Goal: Task Accomplishment & Management: Complete application form

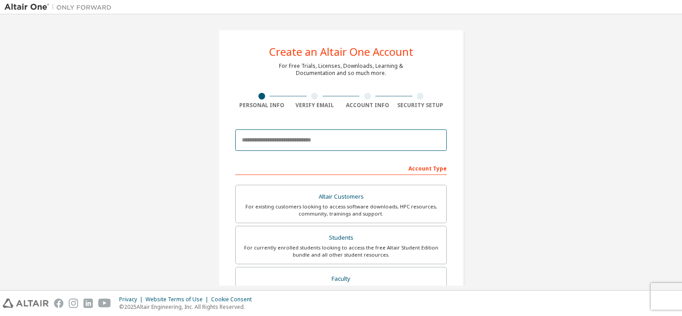
click at [315, 141] on input "email" at bounding box center [340, 139] width 211 height 21
type input "**********"
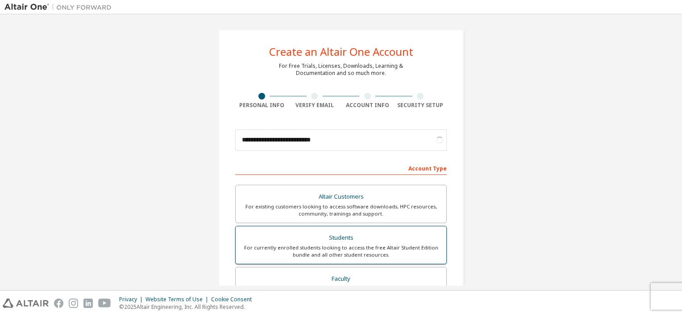
click at [344, 252] on div "For currently enrolled students looking to access the free Altair Student Editi…" at bounding box center [341, 251] width 200 height 14
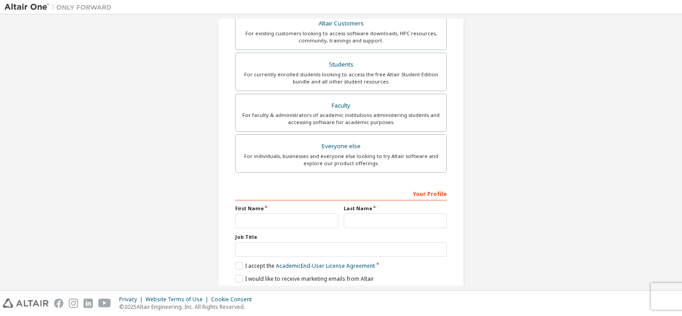
scroll to position [203, 0]
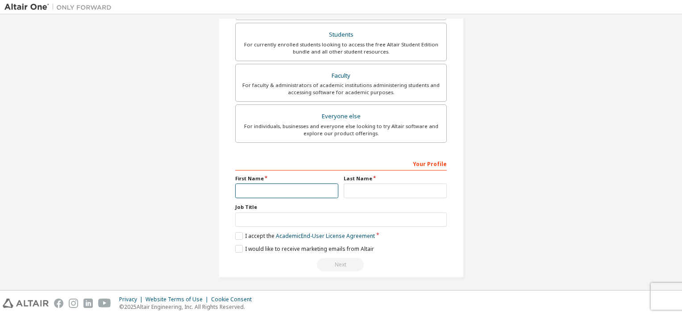
click at [299, 189] on input "text" at bounding box center [286, 190] width 103 height 15
type input "*******"
click at [239, 236] on label "I accept the Academic End-User License Agreement" at bounding box center [305, 236] width 140 height 8
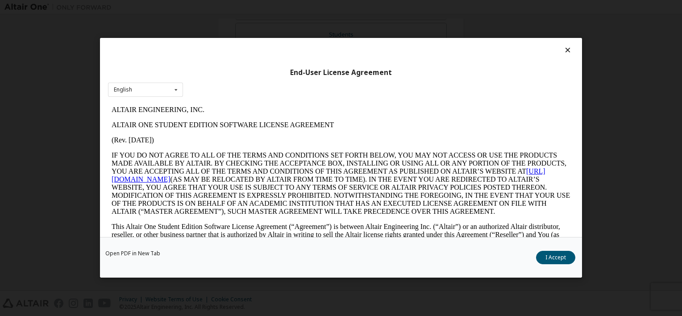
scroll to position [0, 0]
click at [553, 255] on button "I Accept" at bounding box center [555, 257] width 39 height 13
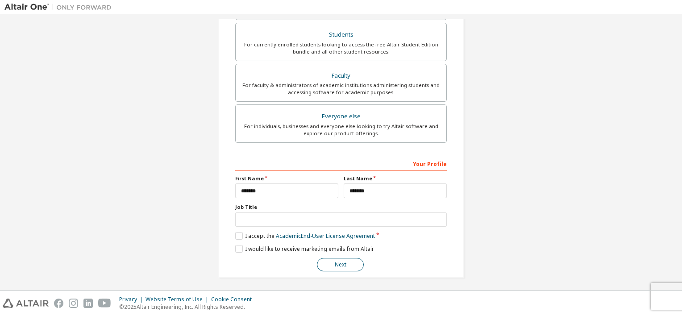
click at [336, 260] on button "Next" at bounding box center [340, 264] width 47 height 13
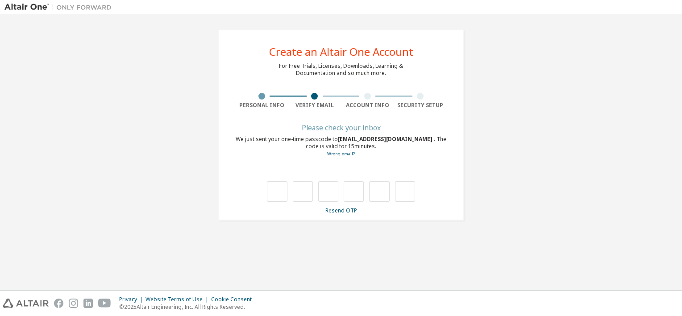
type input "*"
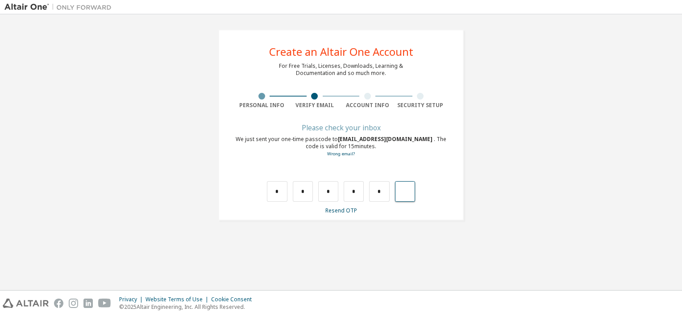
type input "*"
